Goal: Navigation & Orientation: Find specific page/section

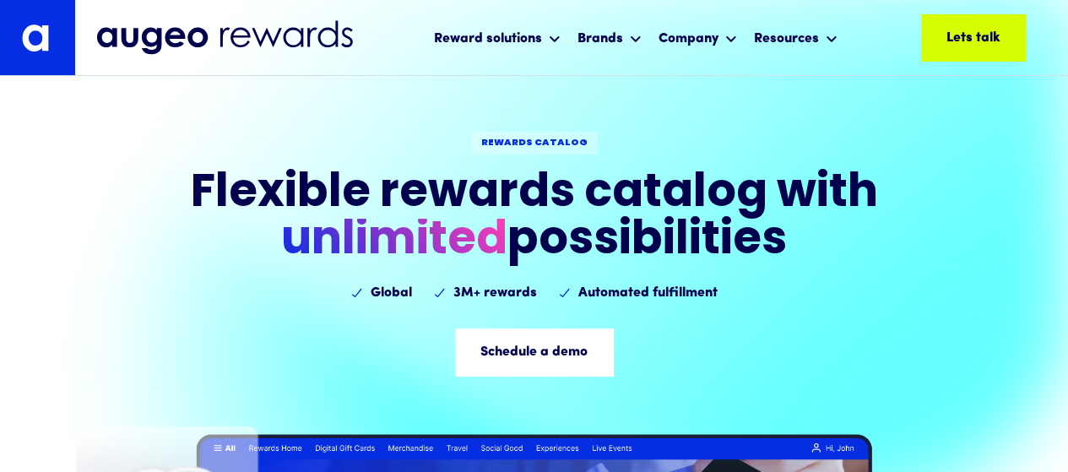
click at [528, 138] on div "REWARDS CATALOG" at bounding box center [534, 143] width 106 height 13
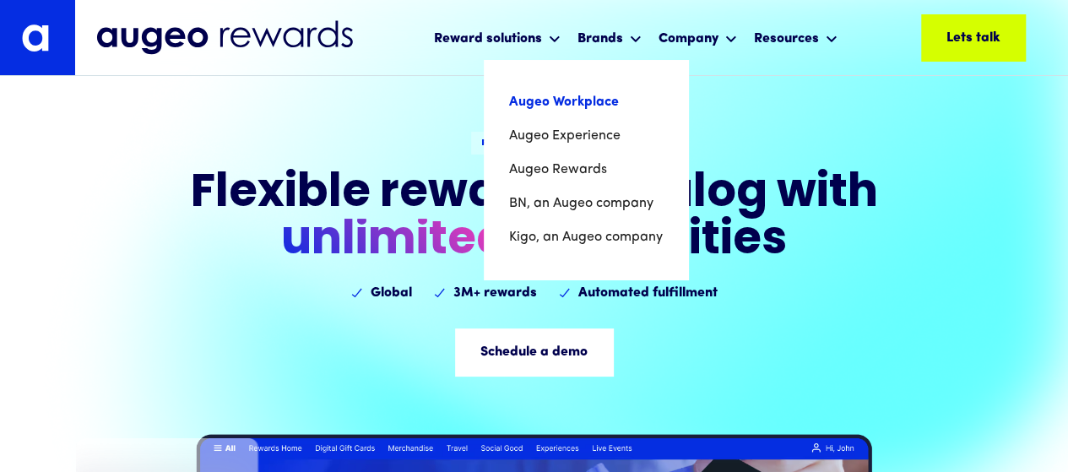
click at [596, 89] on link "Augeo Workplace" at bounding box center [586, 102] width 154 height 34
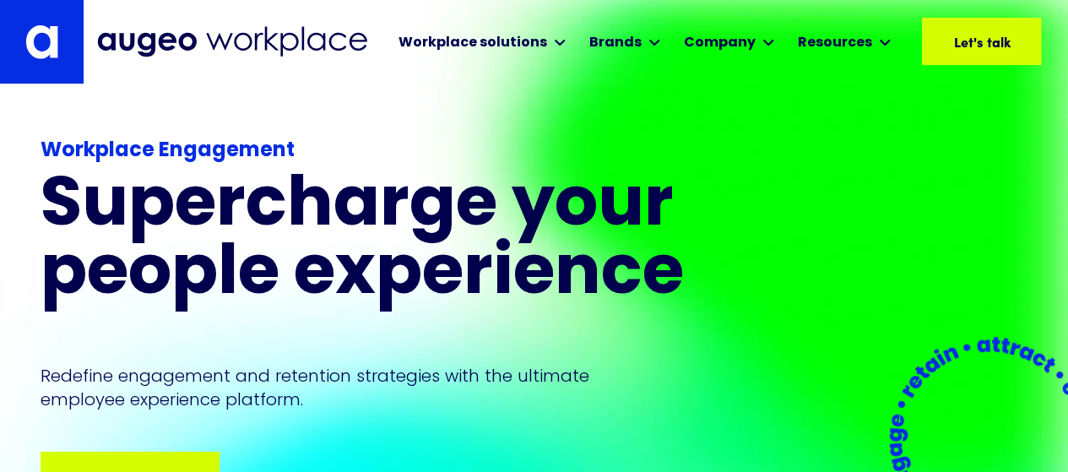
scroll to position [1, 0]
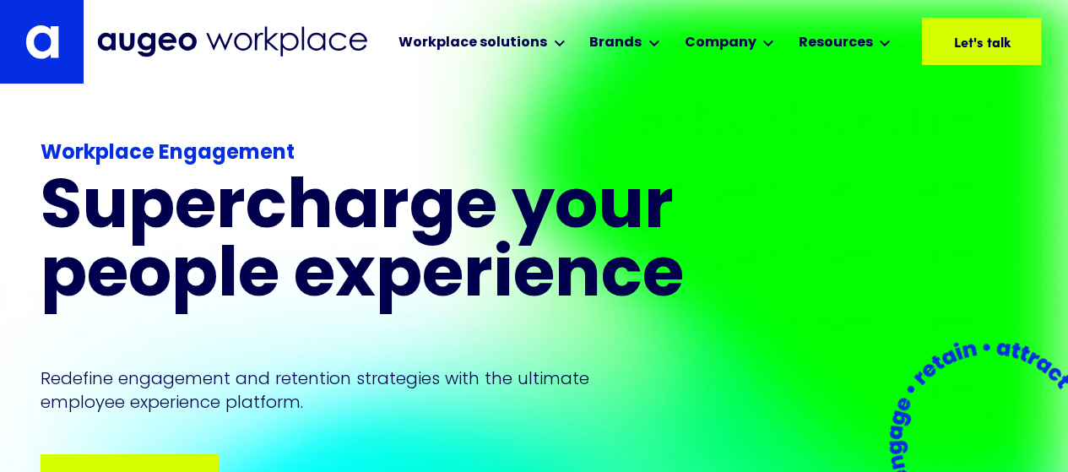
click at [39, 40] on img at bounding box center [42, 41] width 34 height 35
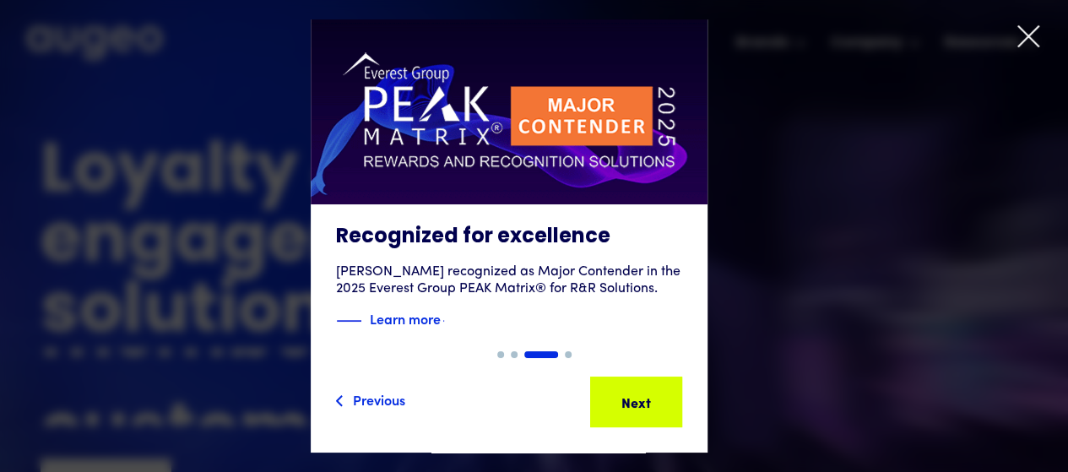
click at [1021, 44] on icon at bounding box center [1028, 36] width 25 height 25
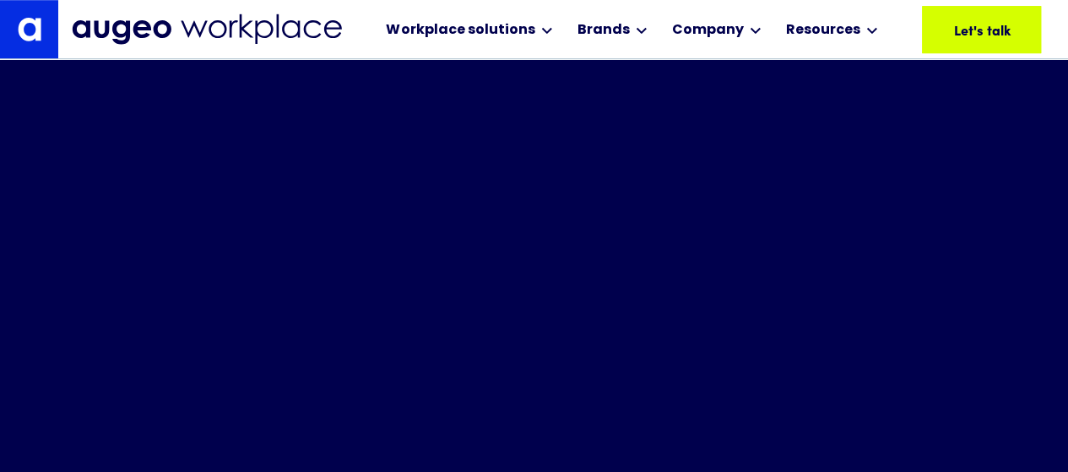
scroll to position [635, 0]
